Goal: Use online tool/utility: Utilize a website feature to perform a specific function

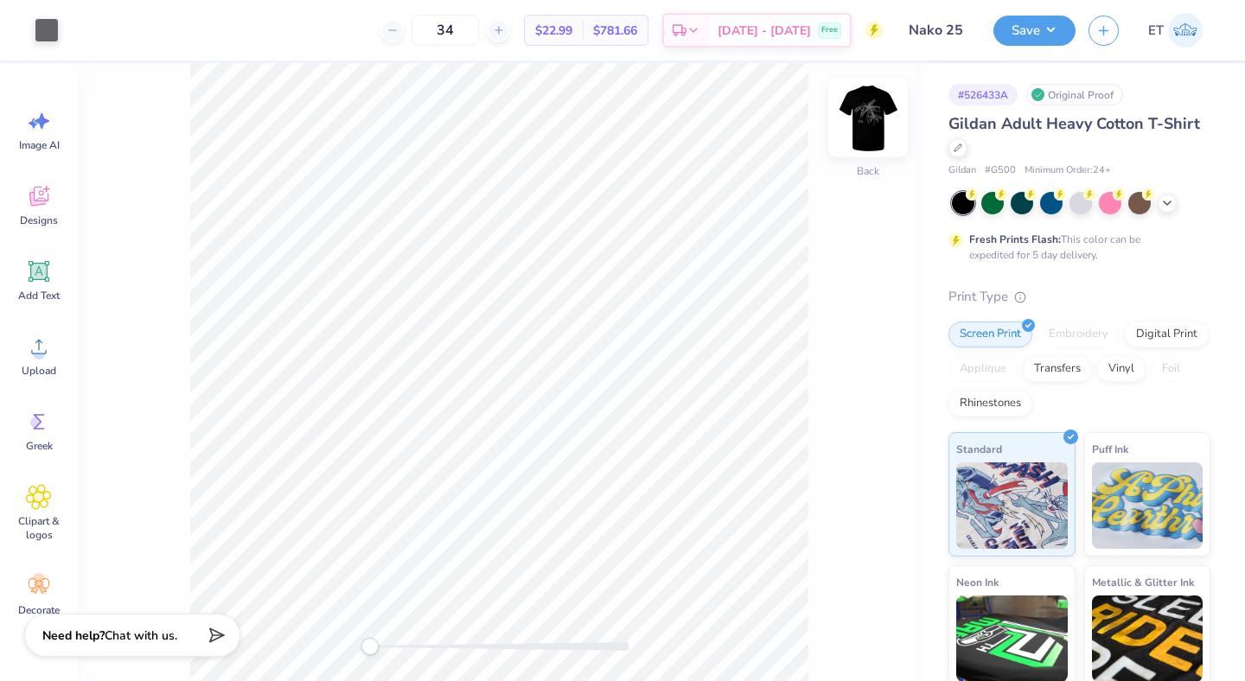
click at [873, 125] on img at bounding box center [868, 117] width 69 height 69
click at [48, 30] on div at bounding box center [47, 28] width 24 height 24
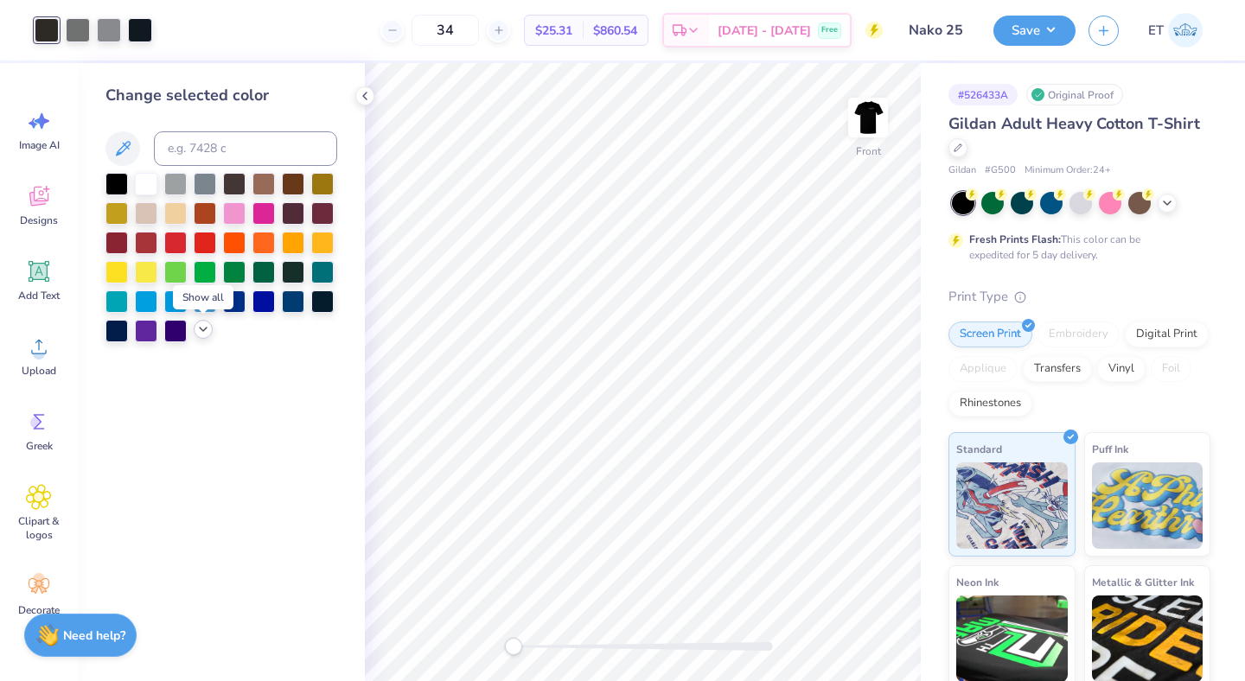
click at [201, 326] on icon at bounding box center [203, 330] width 14 height 14
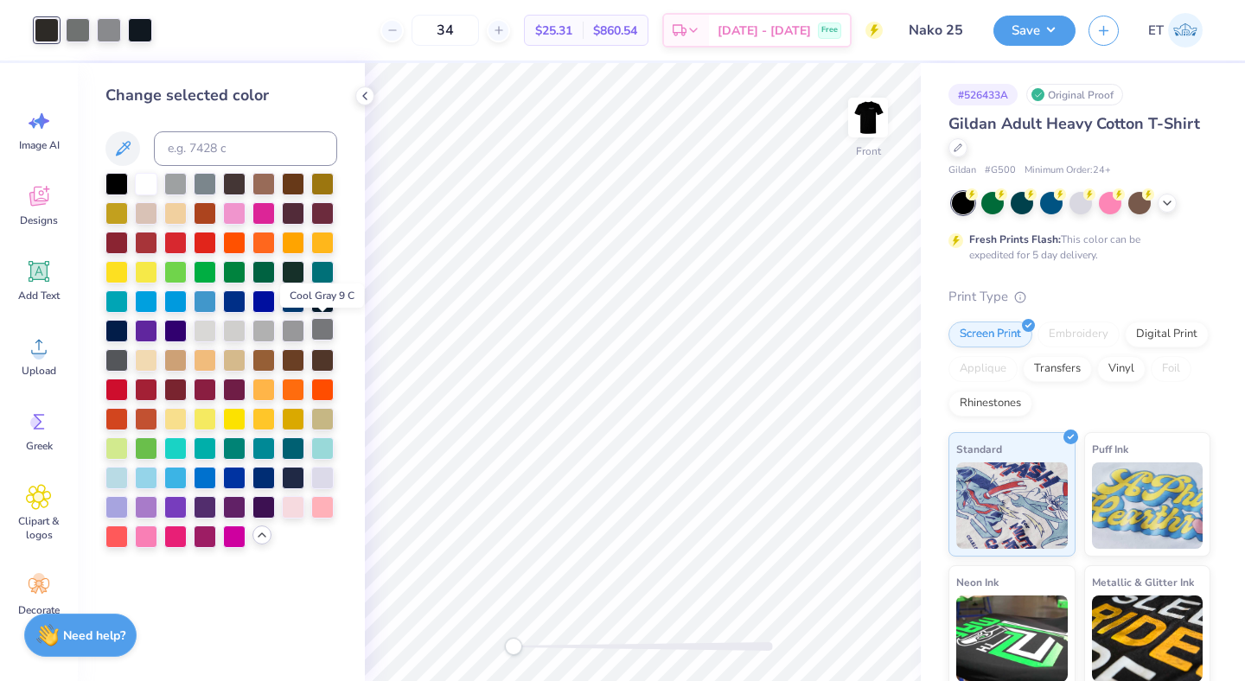
click at [325, 328] on div at bounding box center [322, 329] width 22 height 22
click at [81, 35] on div at bounding box center [78, 28] width 24 height 24
click at [319, 324] on div at bounding box center [322, 329] width 22 height 22
click at [71, 22] on div at bounding box center [78, 28] width 24 height 24
click at [323, 326] on div at bounding box center [322, 329] width 22 height 22
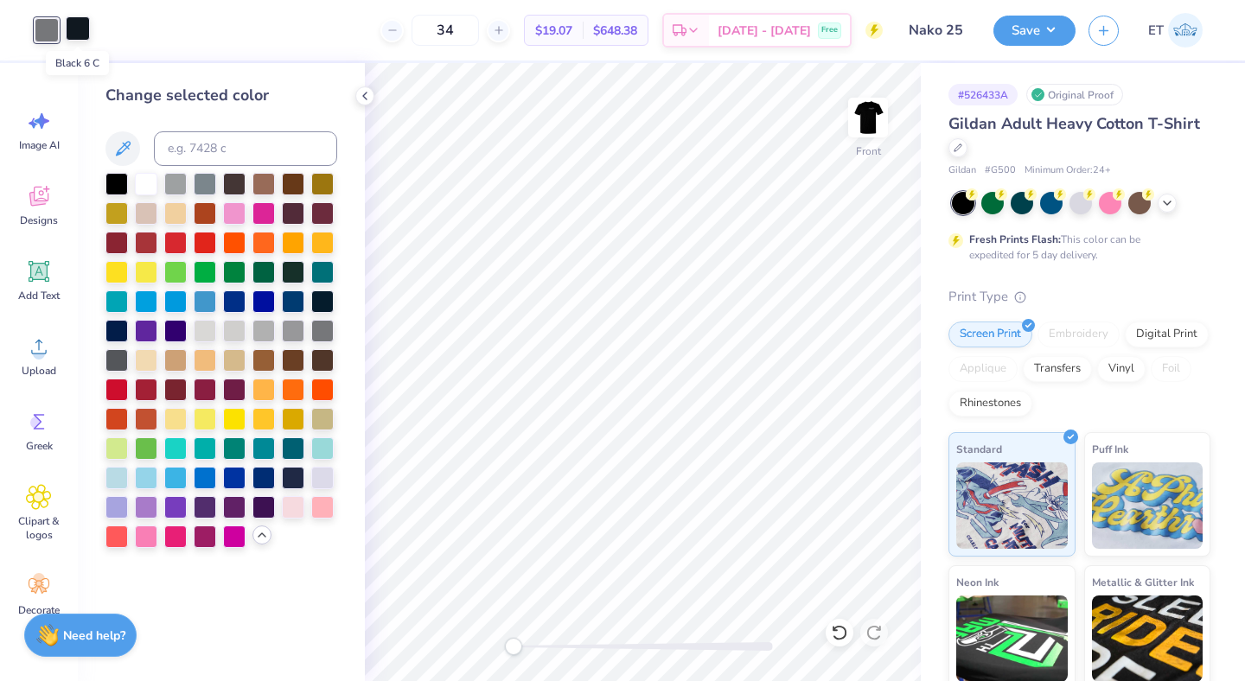
click at [84, 33] on div at bounding box center [78, 28] width 24 height 24
click at [322, 336] on div at bounding box center [322, 329] width 22 height 22
click at [363, 96] on polyline at bounding box center [364, 96] width 3 height 7
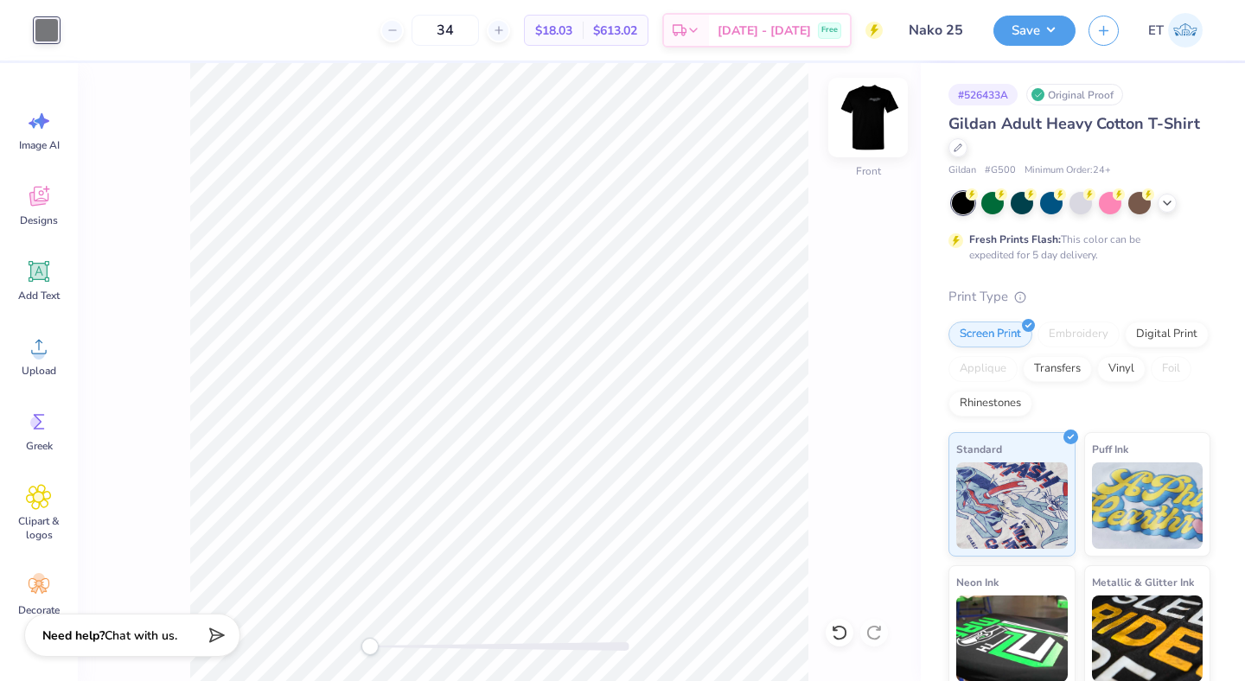
click at [866, 110] on img at bounding box center [868, 117] width 69 height 69
click at [1070, 27] on button "Save" at bounding box center [1035, 28] width 82 height 30
click at [1033, 27] on button "Save" at bounding box center [1035, 28] width 82 height 30
click at [1037, 17] on button "Save" at bounding box center [1035, 28] width 82 height 30
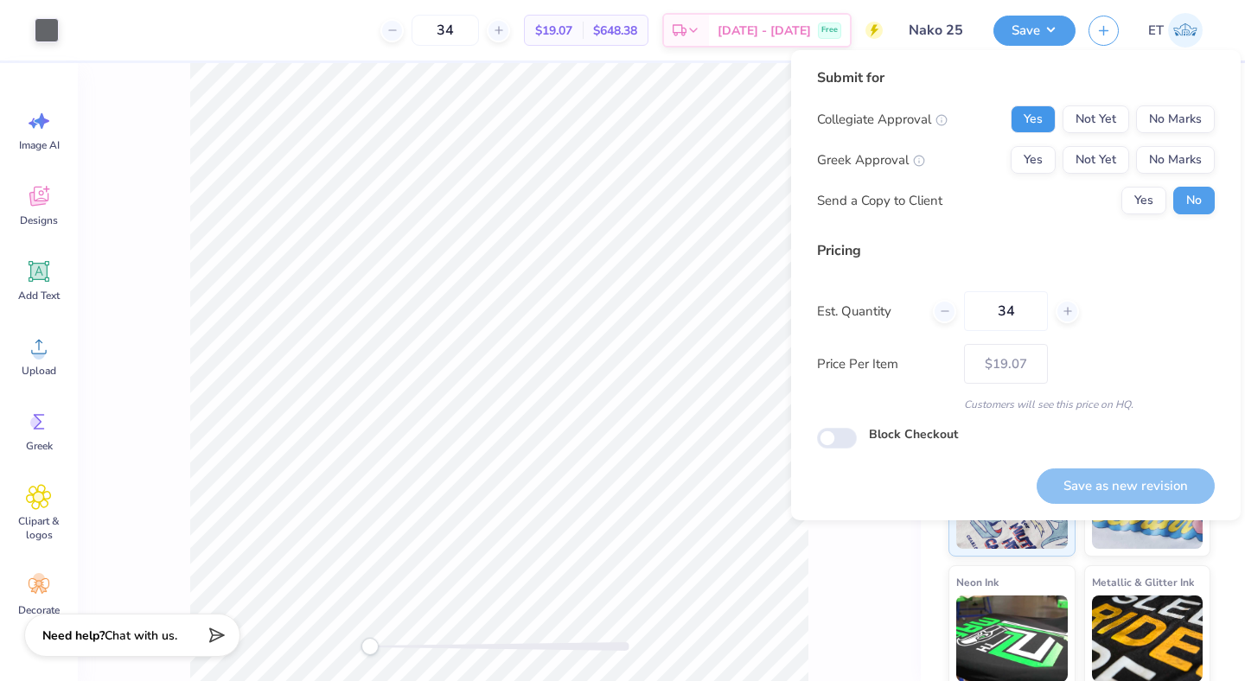
click at [1033, 118] on button "Yes" at bounding box center [1033, 120] width 45 height 28
click at [1145, 152] on button "No Marks" at bounding box center [1175, 160] width 79 height 28
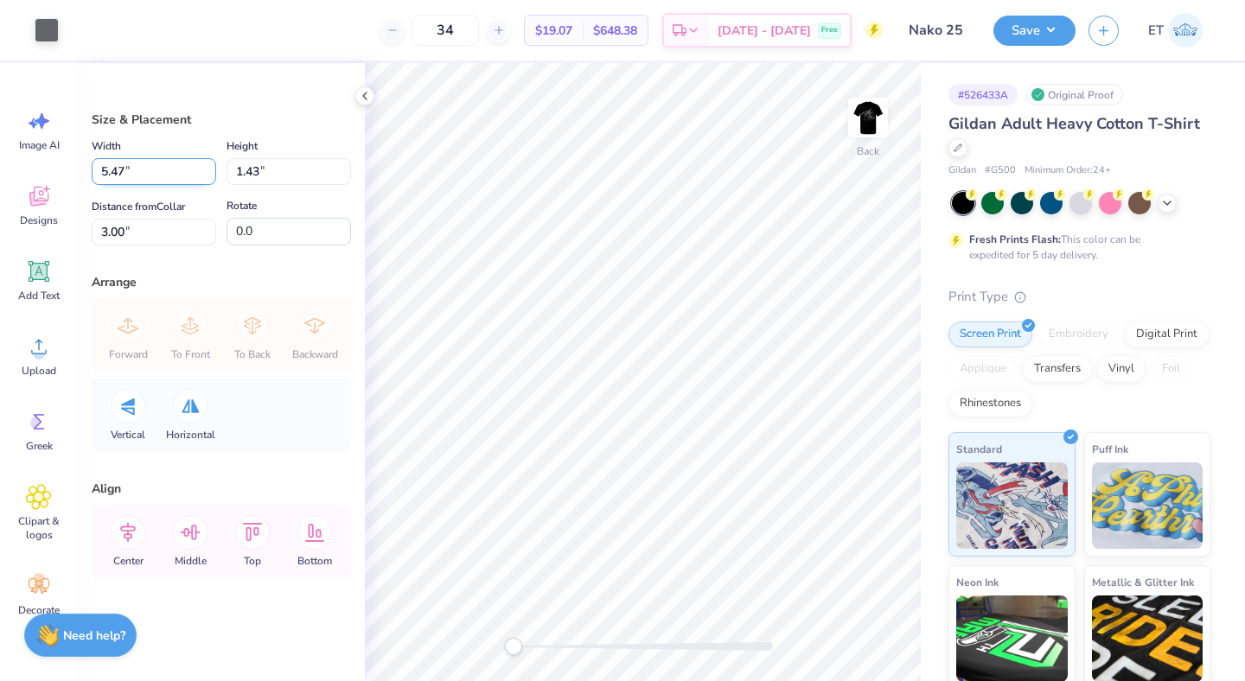
click at [132, 181] on input "5.47" at bounding box center [154, 171] width 125 height 27
type input "4.00"
type input "1.05"
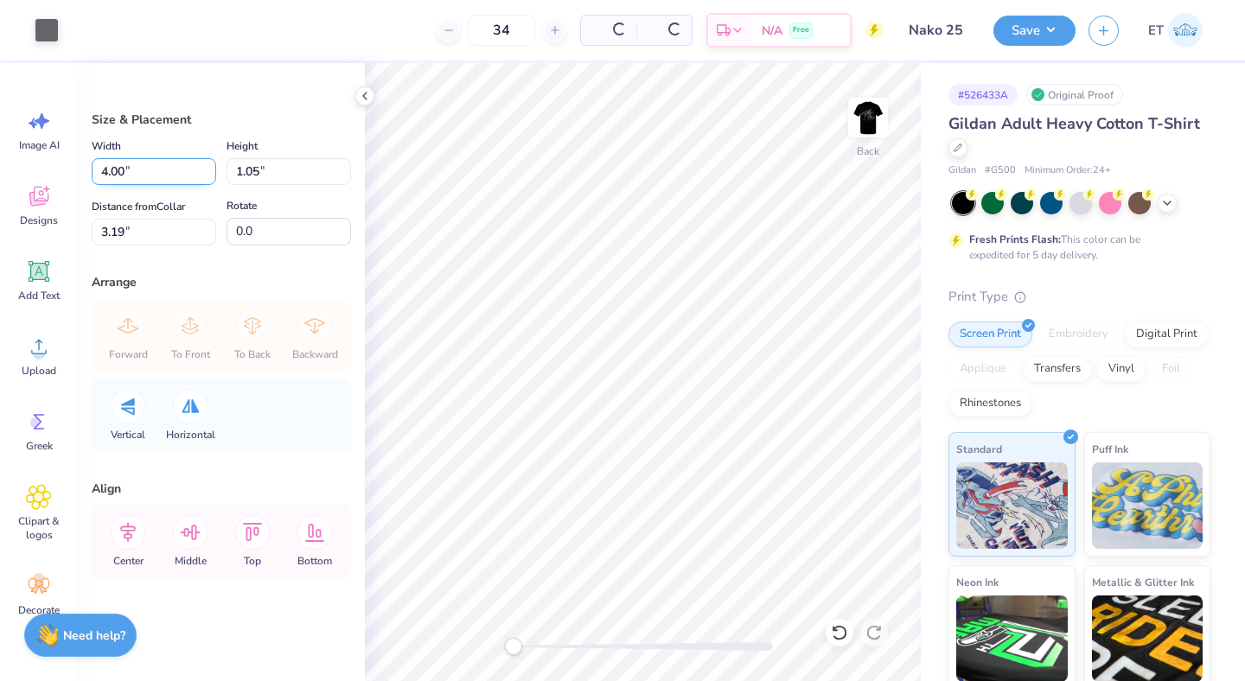
type input "3.19"
type input "4.30"
type input "1.12"
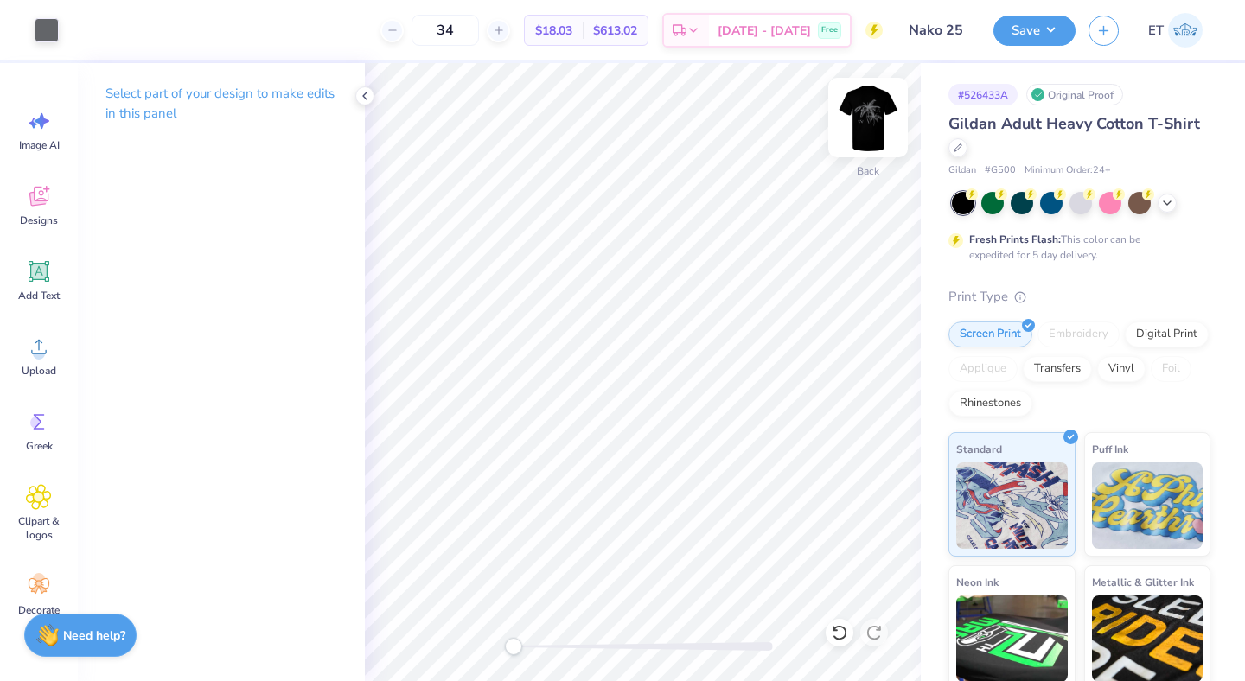
click at [891, 113] on img at bounding box center [868, 117] width 69 height 69
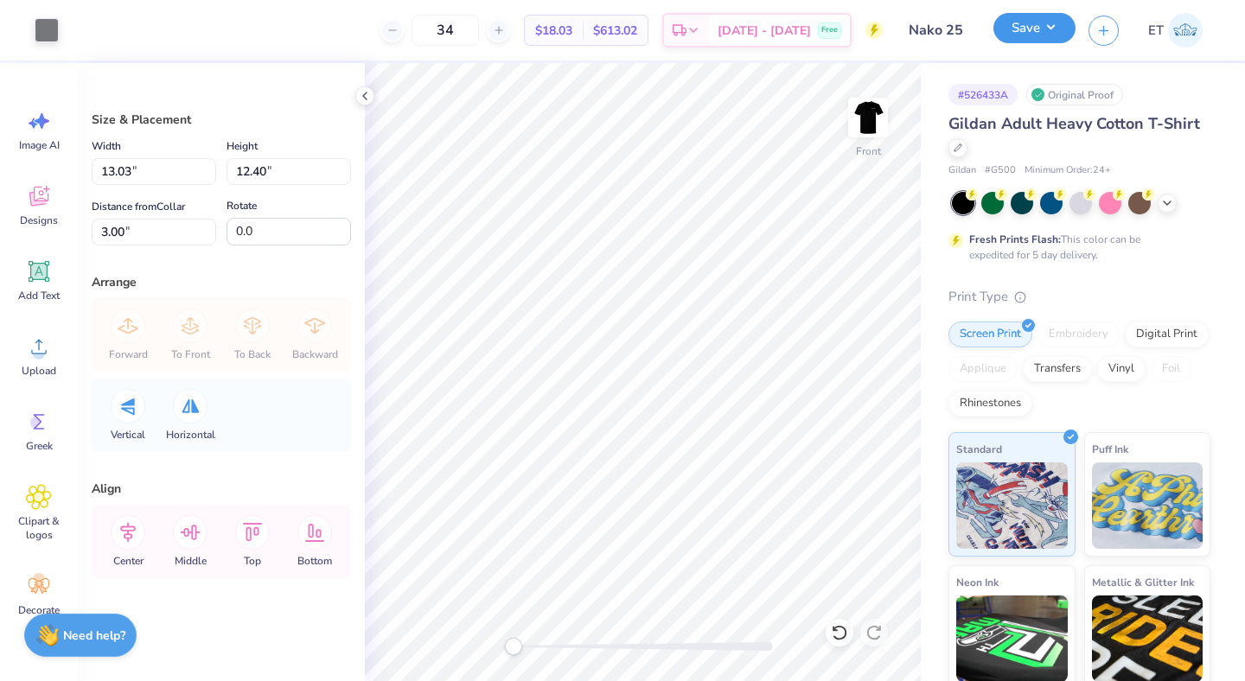
click at [1043, 31] on button "Save" at bounding box center [1035, 28] width 82 height 30
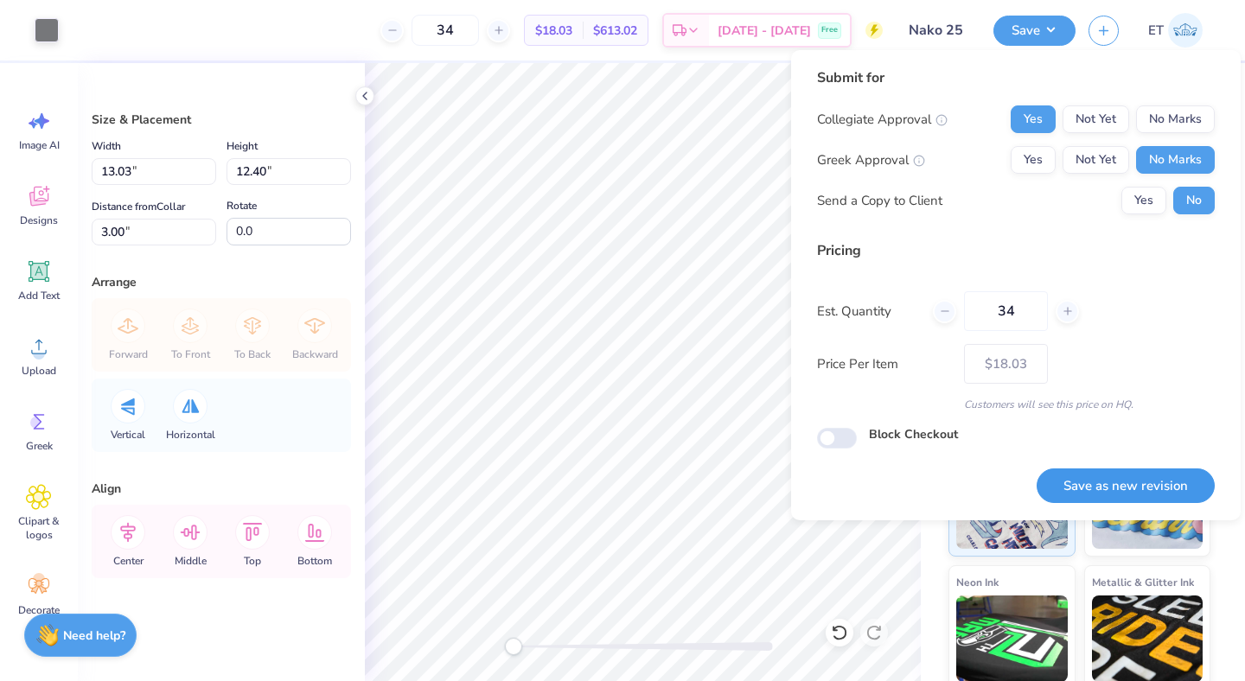
click at [1105, 476] on button "Save as new revision" at bounding box center [1126, 486] width 178 height 35
type input "$18.03"
